Goal: Information Seeking & Learning: Learn about a topic

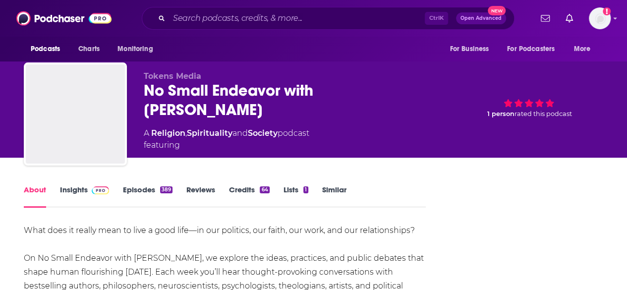
scroll to position [121, 0]
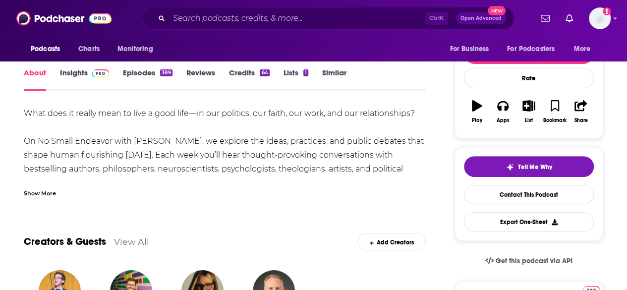
click at [83, 72] on link "Insights" at bounding box center [84, 79] width 49 height 23
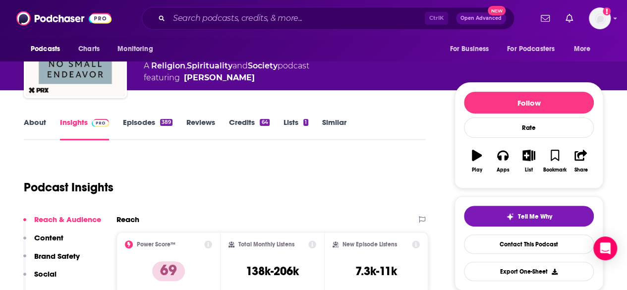
scroll to position [99, 0]
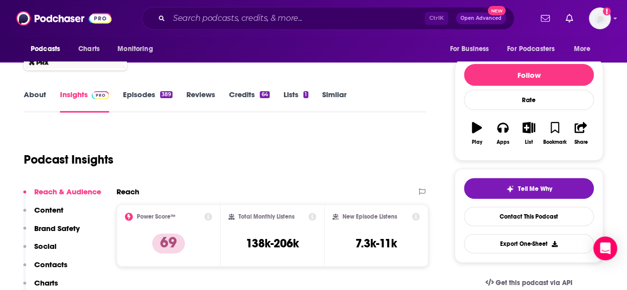
click at [36, 94] on link "About" at bounding box center [35, 101] width 22 height 23
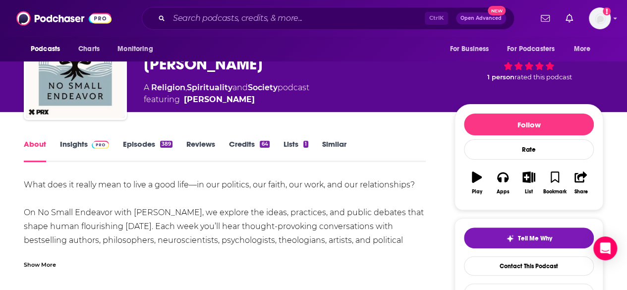
scroll to position [50, 0]
click at [77, 144] on link "Insights" at bounding box center [84, 150] width 49 height 23
